Goal: Information Seeking & Learning: Learn about a topic

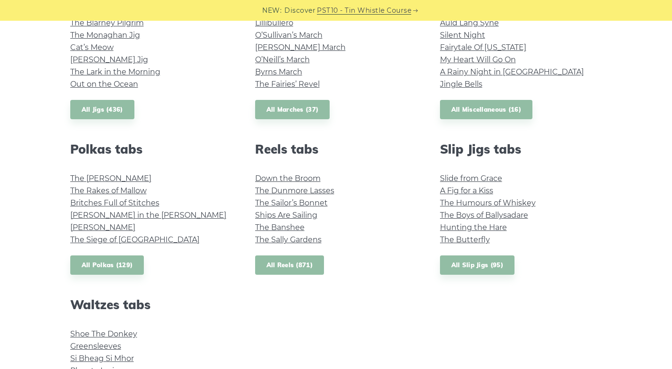
scroll to position [587, 0]
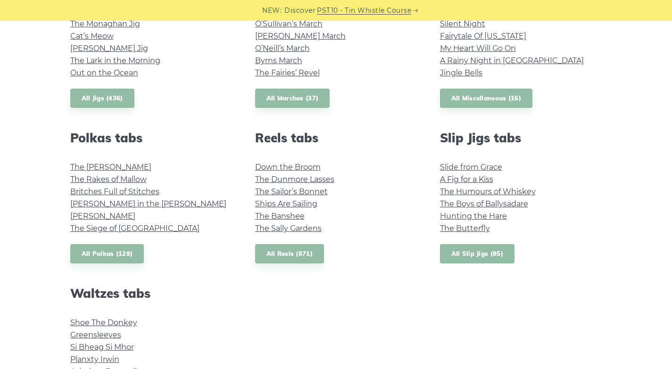
click at [470, 256] on link "All Slip Jigs (95)" at bounding box center [477, 253] width 75 height 19
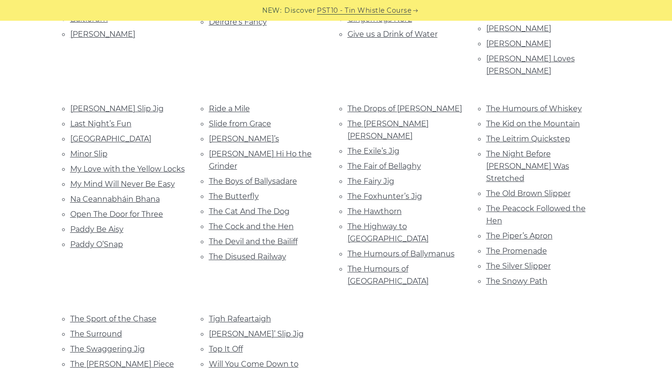
scroll to position [393, 0]
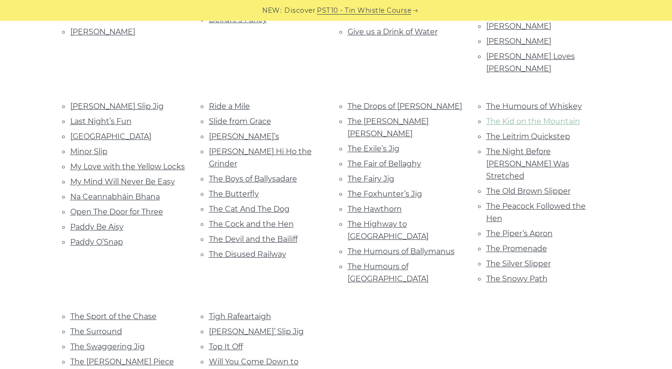
click at [516, 117] on link "The Kid on the Mountain" at bounding box center [533, 121] width 94 height 9
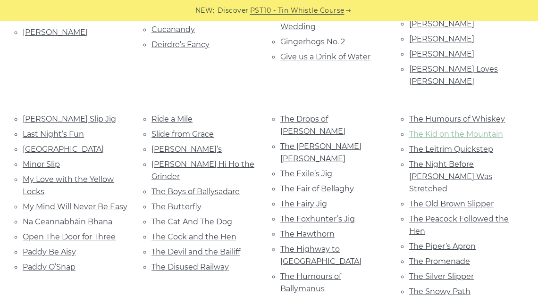
click at [444, 130] on link "The Kid on the Mountain" at bounding box center [456, 134] width 94 height 9
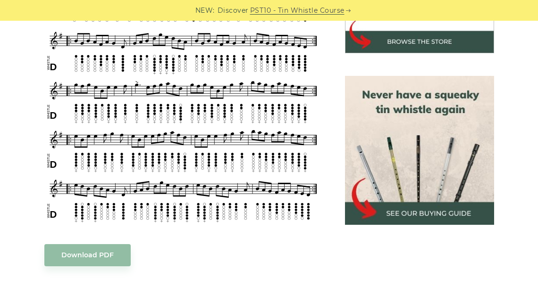
scroll to position [366, 0]
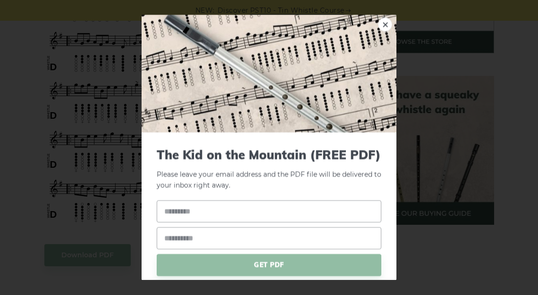
drag, startPoint x: 83, startPoint y: 252, endPoint x: 87, endPoint y: 259, distance: 7.9
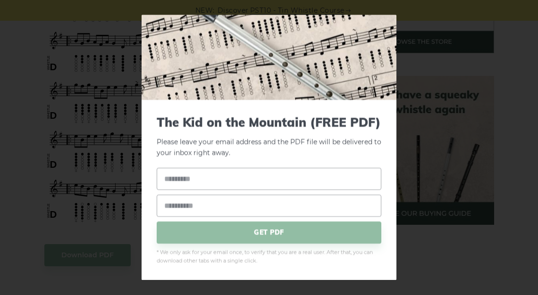
scroll to position [0, 0]
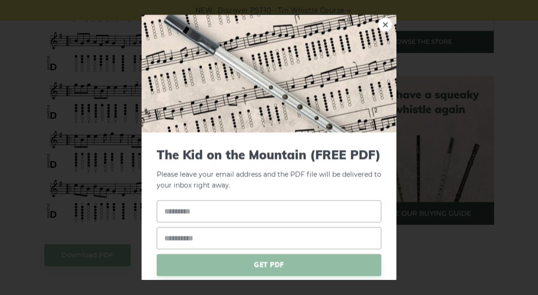
click at [6, 112] on div "× The Kid on the Mountain (FREE PDF) Please leave your email address and the PD…" at bounding box center [269, 147] width 538 height 295
click at [47, 115] on div "× The Kid on the Mountain (FREE PDF) Please leave your email address and the PD…" at bounding box center [269, 147] width 538 height 295
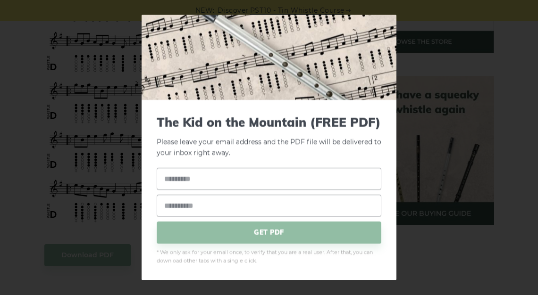
scroll to position [47, 0]
click at [443, 145] on div "× The Kid on the Mountain (FREE PDF) Please leave your email address and the PD…" at bounding box center [269, 147] width 538 height 295
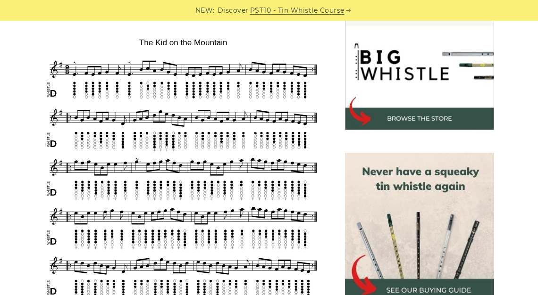
scroll to position [307, 0]
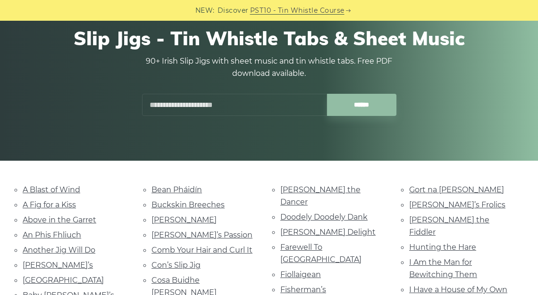
scroll to position [82, 0]
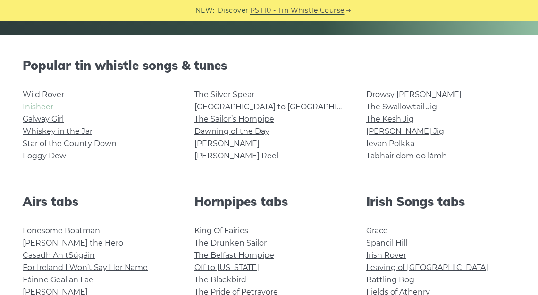
scroll to position [216, 0]
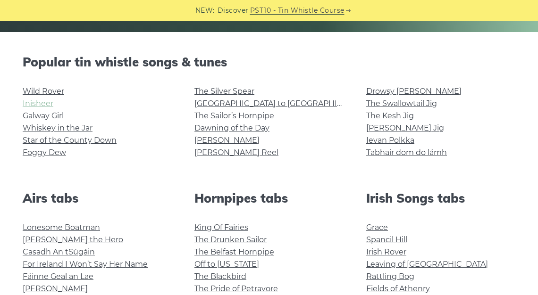
click at [49, 102] on link "Inisheer" at bounding box center [38, 103] width 31 height 9
click at [50, 88] on link "Wild Rover" at bounding box center [44, 91] width 42 height 9
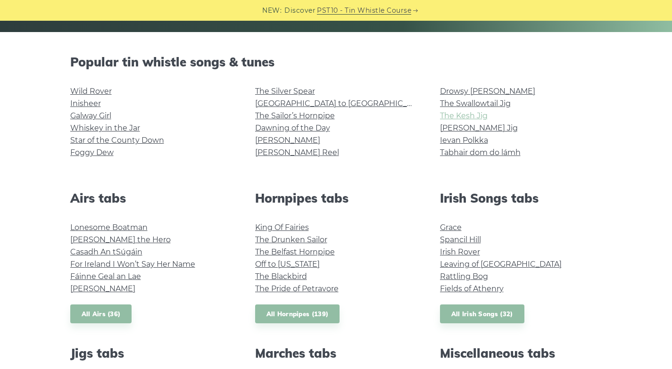
click at [465, 117] on link "The Kesh Jig" at bounding box center [464, 115] width 48 height 9
click at [459, 128] on link "Morrison’s Jig" at bounding box center [479, 128] width 78 height 9
click at [483, 105] on link "The Swallowtail Jig" at bounding box center [475, 103] width 71 height 9
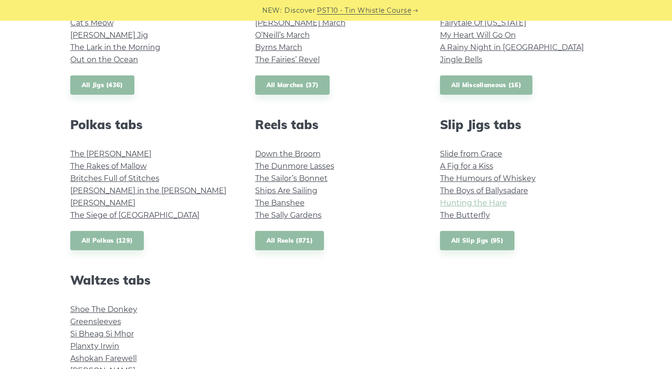
scroll to position [601, 0]
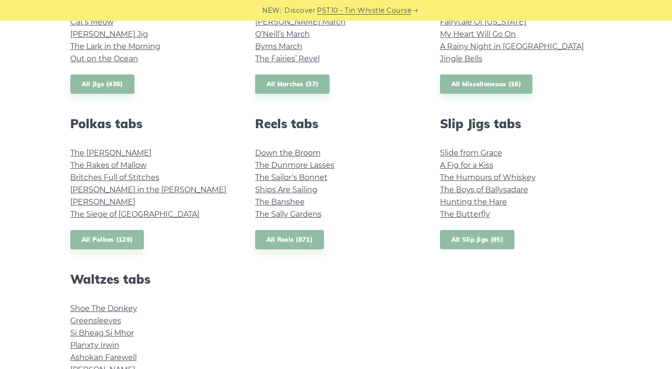
click at [474, 245] on link "All Slip Jigs (95)" at bounding box center [477, 239] width 75 height 19
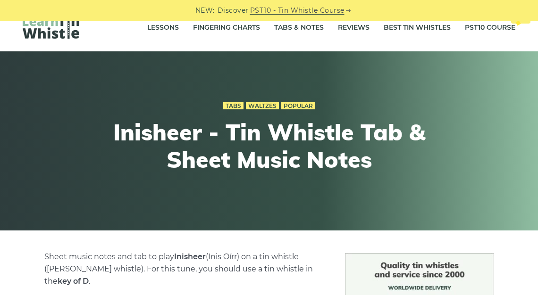
scroll to position [18, 0]
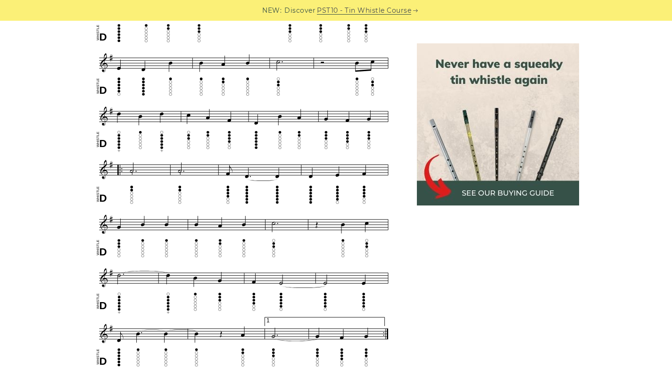
scroll to position [449, 0]
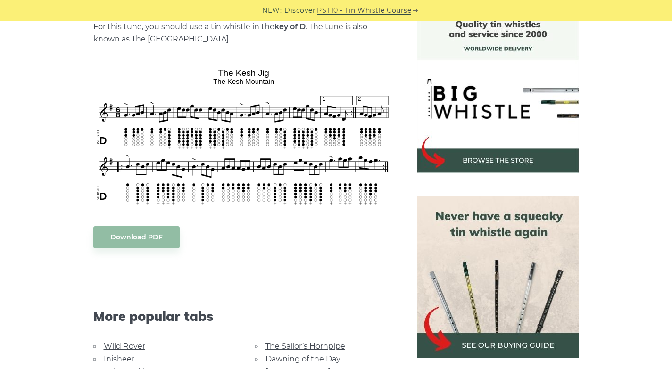
scroll to position [270, 0]
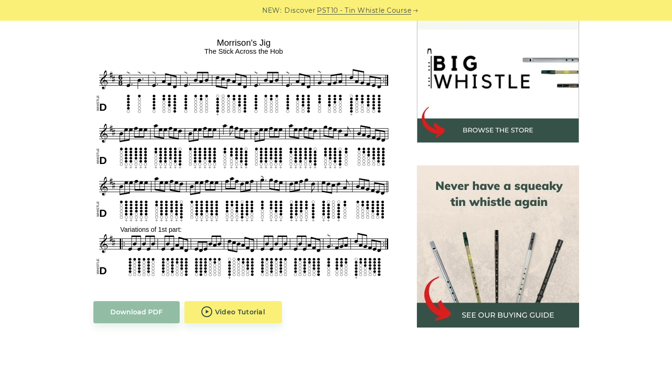
scroll to position [291, 0]
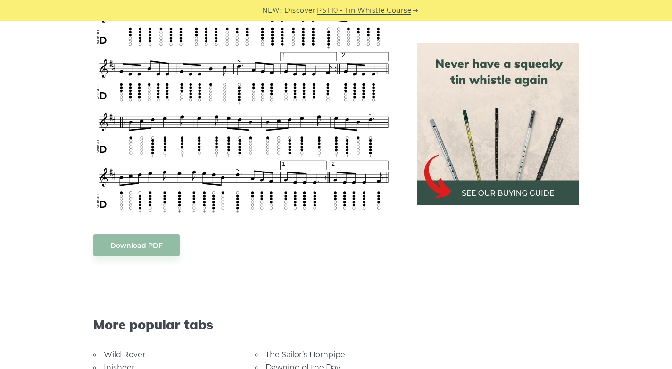
scroll to position [579, 0]
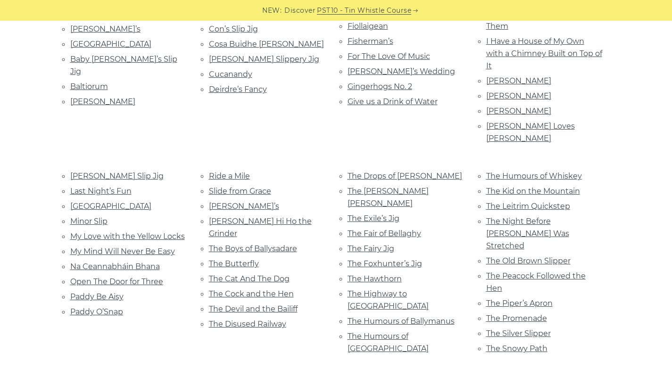
scroll to position [342, 0]
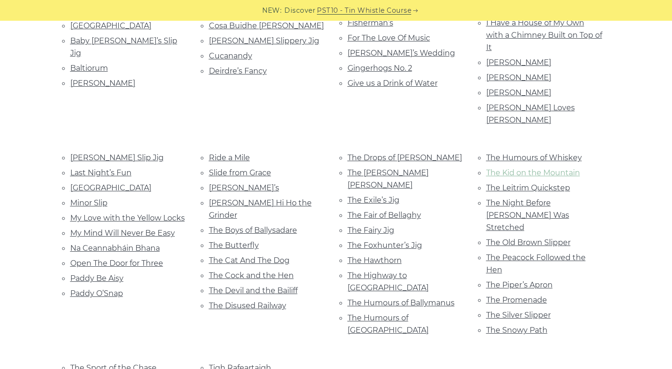
click at [532, 168] on link "The Kid on the Mountain" at bounding box center [533, 172] width 94 height 9
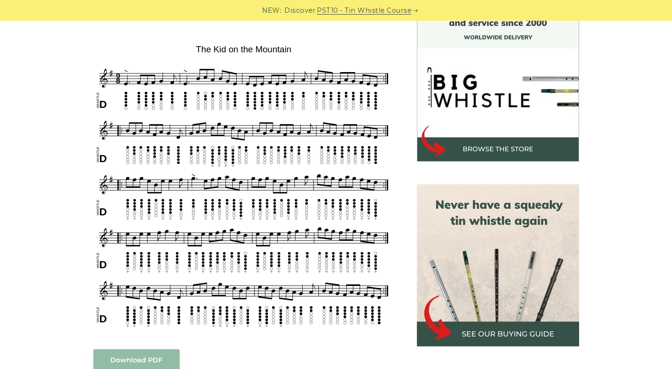
scroll to position [275, 0]
